Goal: Navigation & Orientation: Find specific page/section

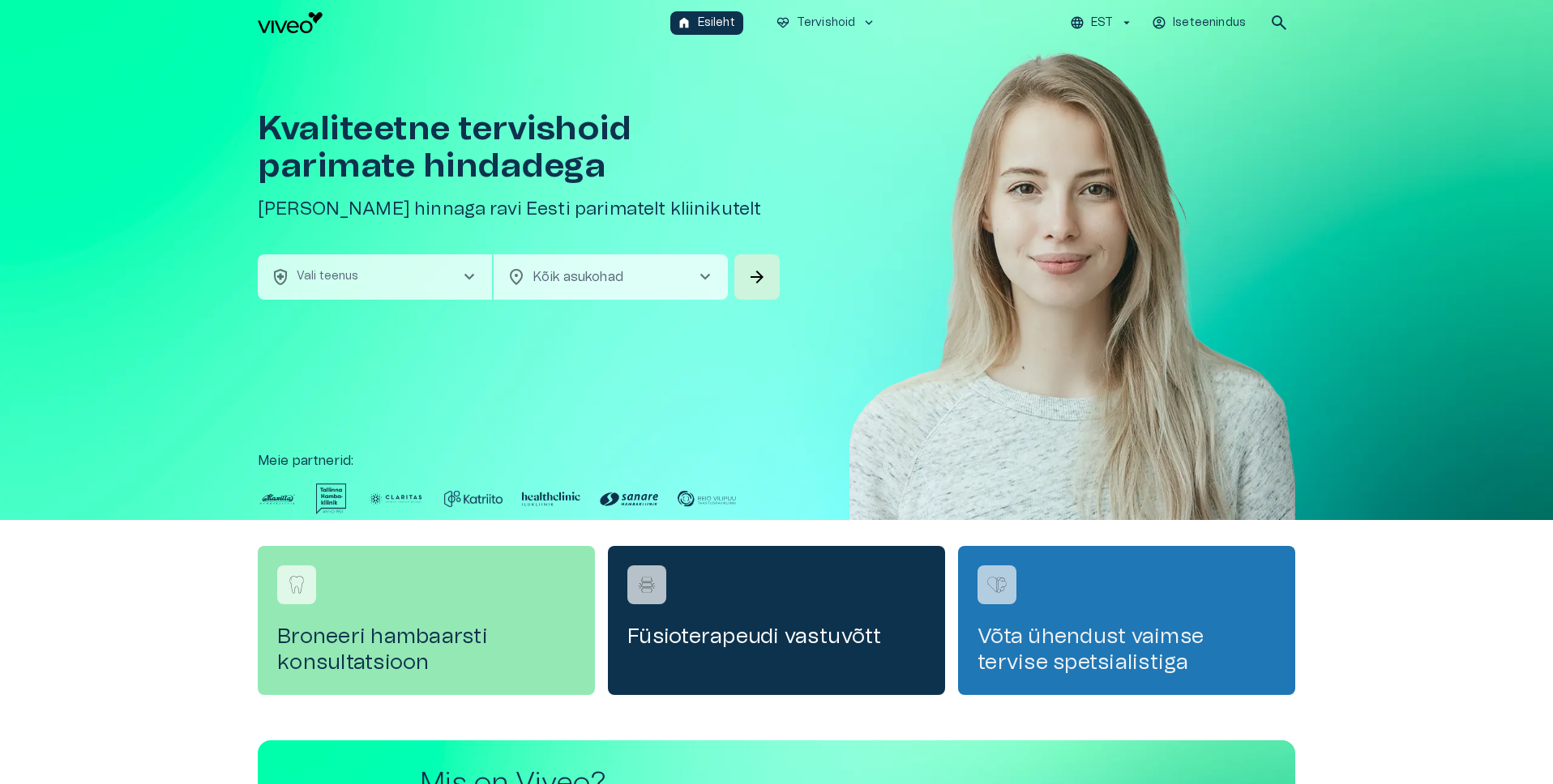
scroll to position [412, 0]
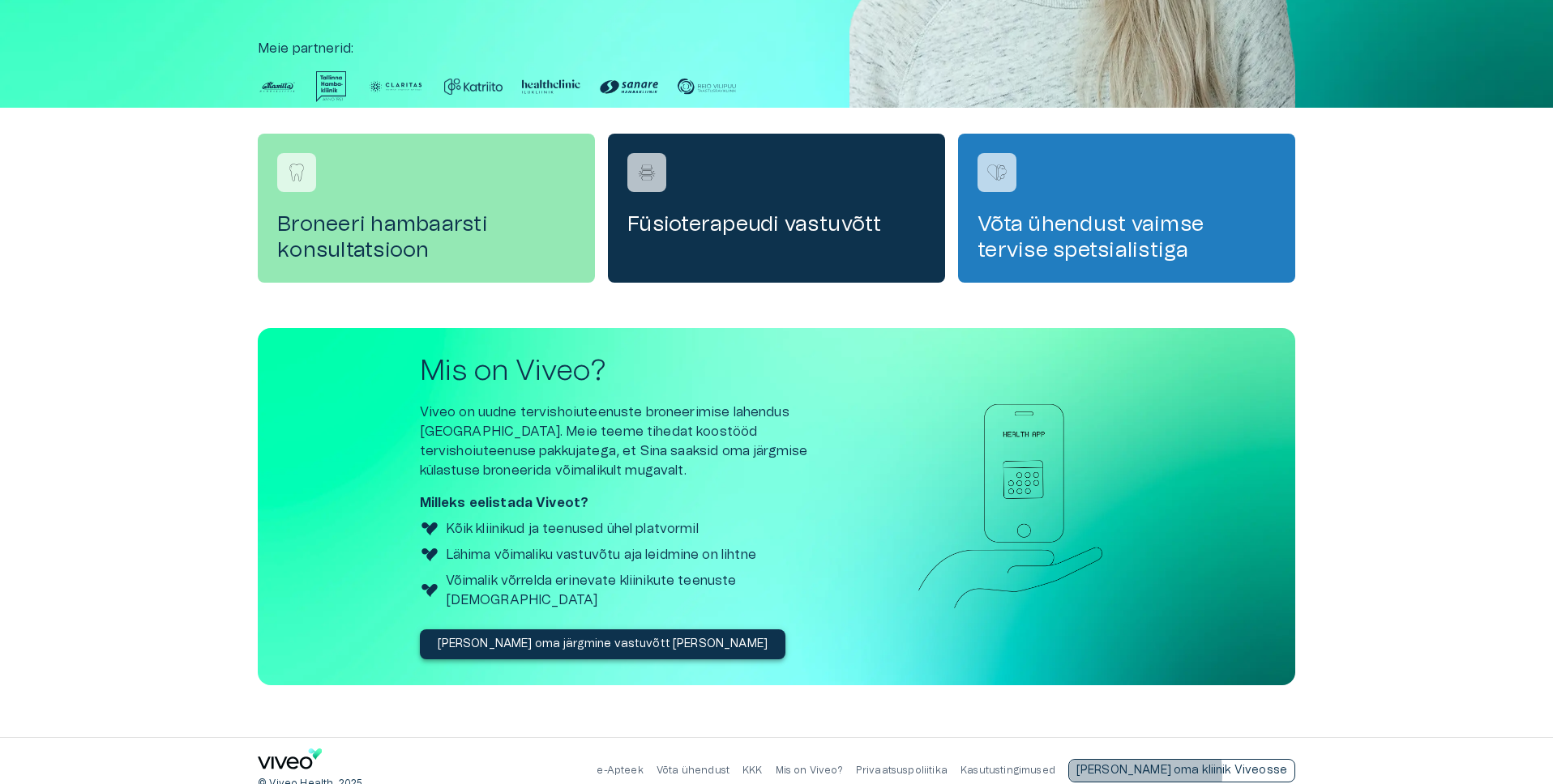
click at [1187, 762] on p "[PERSON_NAME] oma kliinik Viveosse" at bounding box center [1182, 770] width 211 height 17
click at [1356, 689] on div "Broneeri hambaarsti konsultatsioon Füsioterapeudi vastuvõtt Võta ühendust vaims…" at bounding box center [776, 423] width 1553 height 630
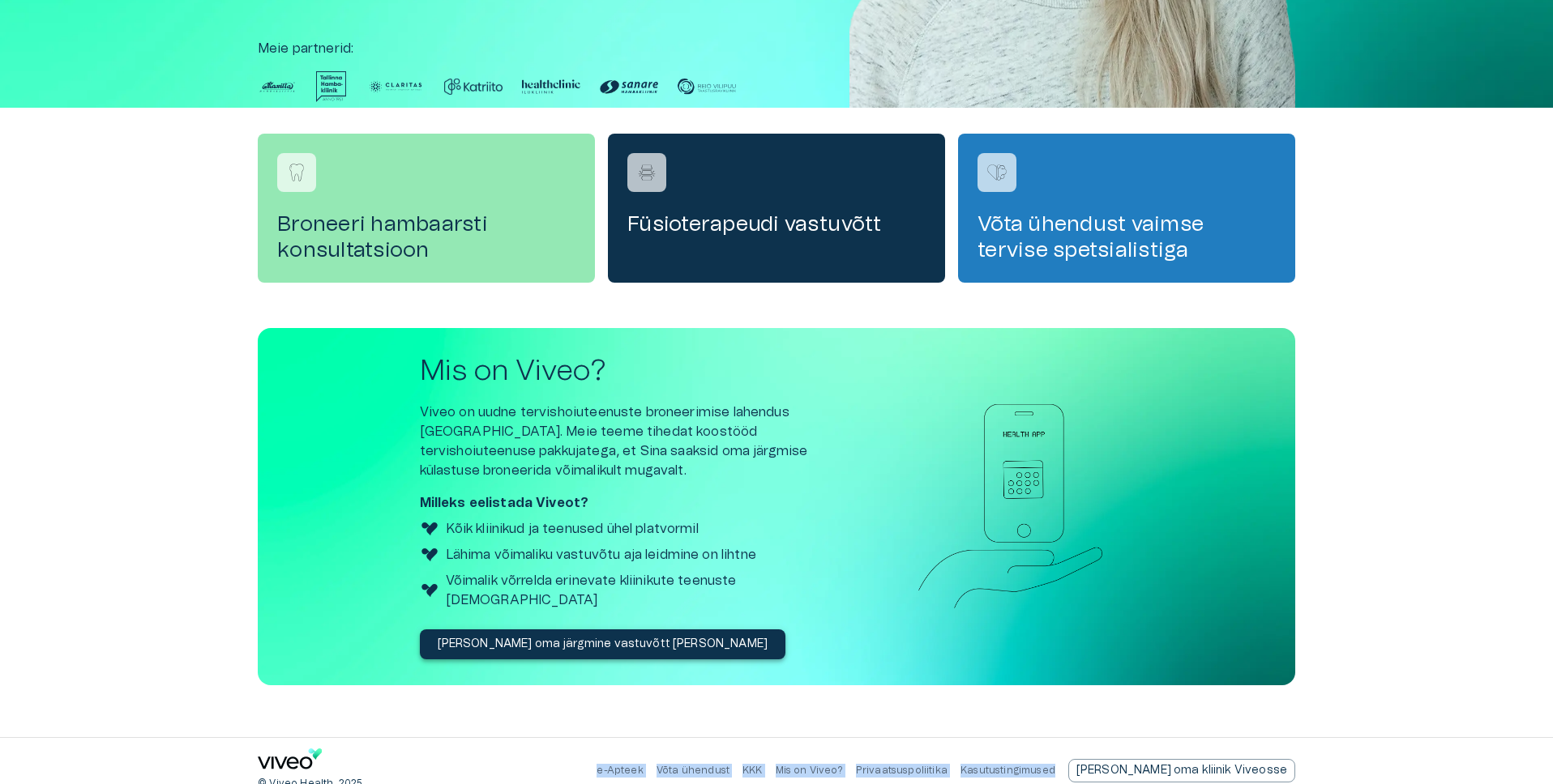
drag, startPoint x: 650, startPoint y: 759, endPoint x: 1349, endPoint y: 766, distance: 699.0
click at [1349, 766] on div "© Viveo Health, 2025 e-Apteek Võta ühendust KKK Mis on Viveo? Privaatsuspoliiti…" at bounding box center [776, 771] width 1553 height 66
click at [1350, 765] on div "© Viveo Health, 2025 e-Apteek Võta ühendust KKK Mis on Viveo? Privaatsuspoliiti…" at bounding box center [776, 771] width 1553 height 66
drag, startPoint x: 1355, startPoint y: 759, endPoint x: 625, endPoint y: 752, distance: 730.0
click at [625, 752] on div "© Viveo Health, 2025 e-Apteek Võta ühendust KKK Mis on Viveo? Privaatsuspoliiti…" at bounding box center [776, 771] width 1553 height 66
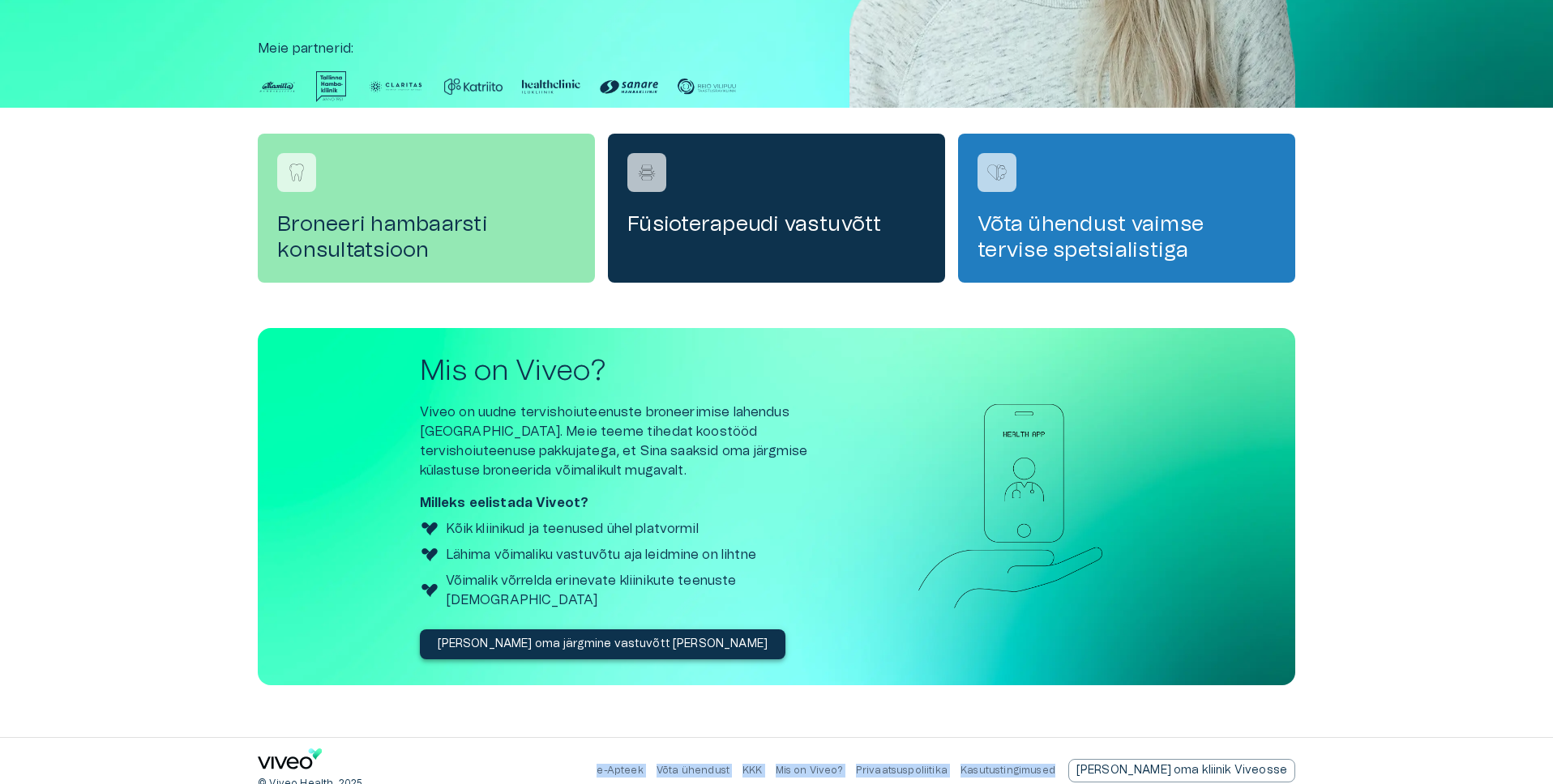
click at [625, 752] on div "© Viveo Health, 2025 e-Apteek Võta ühendust KKK Mis on Viveo? Privaatsuspoliiti…" at bounding box center [776, 771] width 1037 height 66
drag, startPoint x: 625, startPoint y: 752, endPoint x: 1369, endPoint y: 743, distance: 744.1
click at [1369, 743] on div "© Viveo Health, 2025 e-Apteek Võta ühendust KKK Mis on Viveo? Privaatsuspoliiti…" at bounding box center [776, 771] width 1553 height 66
